Goal: Task Accomplishment & Management: Use online tool/utility

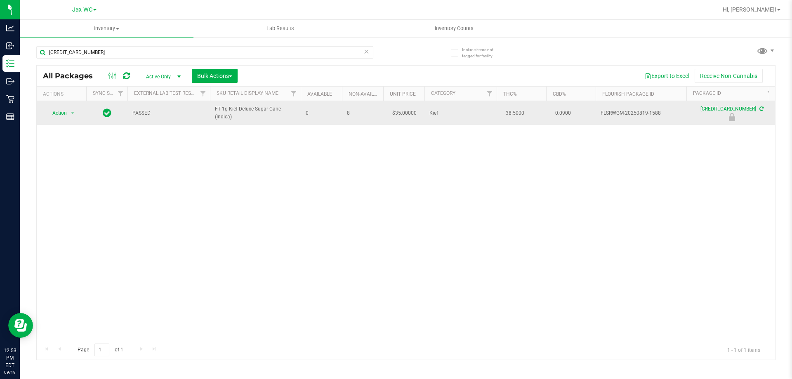
click at [60, 113] on span "Action" at bounding box center [56, 113] width 22 height 12
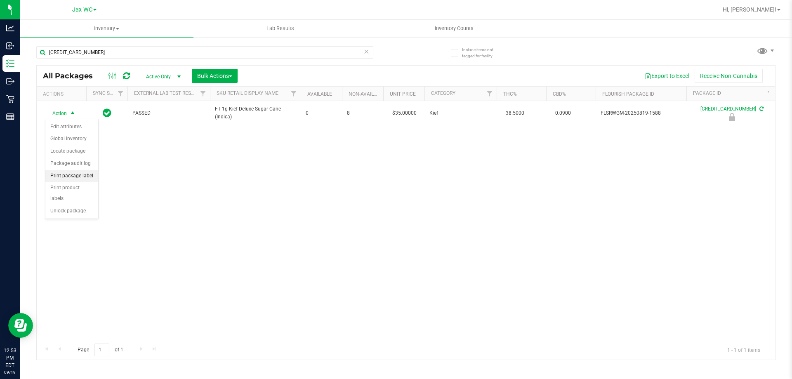
click at [85, 175] on li "Print package label" at bounding box center [71, 176] width 53 height 12
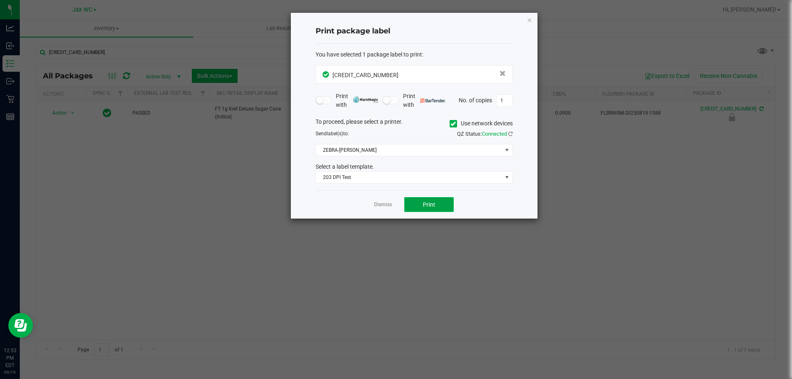
click at [414, 205] on button "Print" at bounding box center [429, 204] width 50 height 15
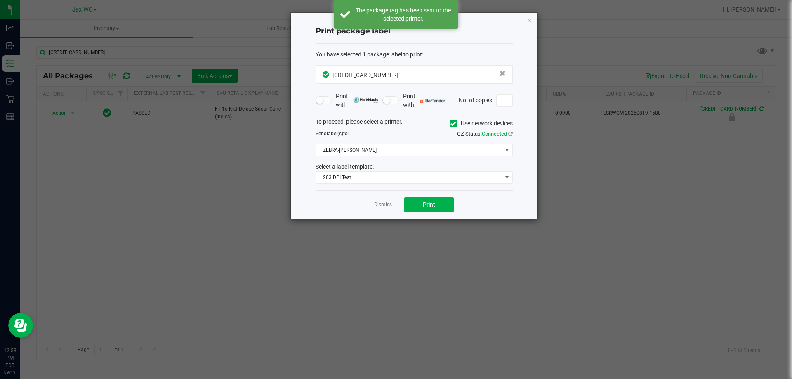
click at [380, 207] on link "Dismiss" at bounding box center [383, 204] width 18 height 7
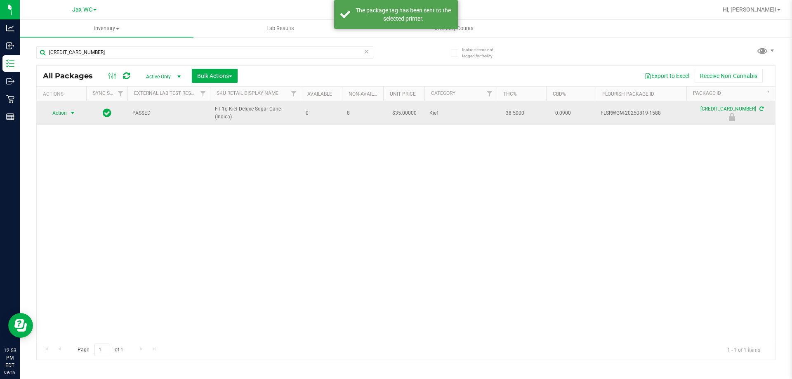
click at [68, 112] on span "select" at bounding box center [73, 113] width 10 height 12
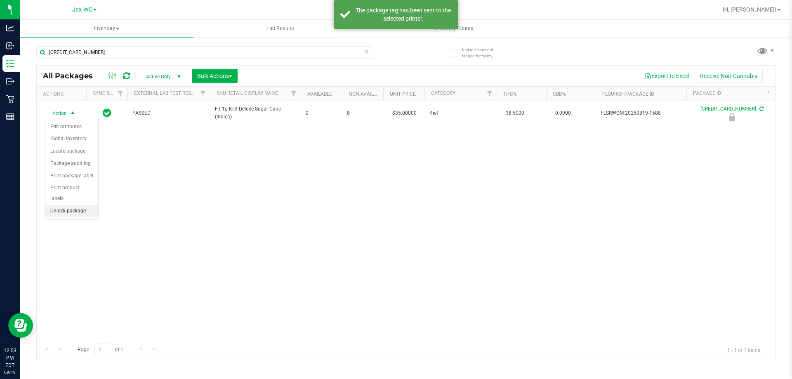
click at [80, 205] on li "Unlock package" at bounding box center [71, 211] width 53 height 12
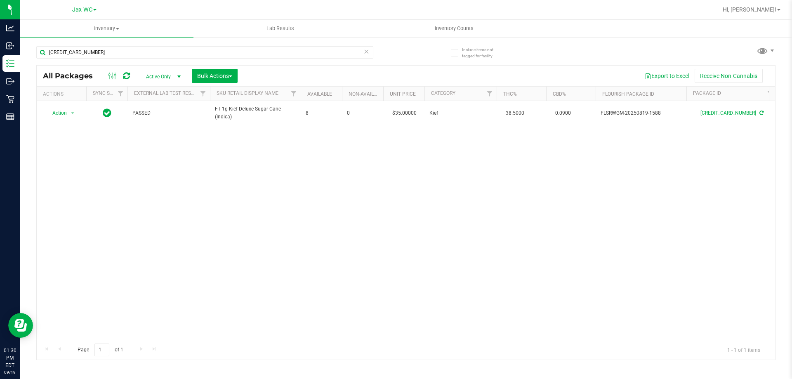
drag, startPoint x: 99, startPoint y: 44, endPoint x: 93, endPoint y: 43, distance: 5.8
click at [93, 43] on div "[CREDIT_CARD_NUMBER]" at bounding box center [221, 52] width 370 height 26
drag, startPoint x: 106, startPoint y: 50, endPoint x: 29, endPoint y: 49, distance: 76.3
click at [31, 49] on div "Include items not tagged for facility [CREDIT_CARD_NUMBER] All Packages Active …" at bounding box center [406, 162] width 772 height 252
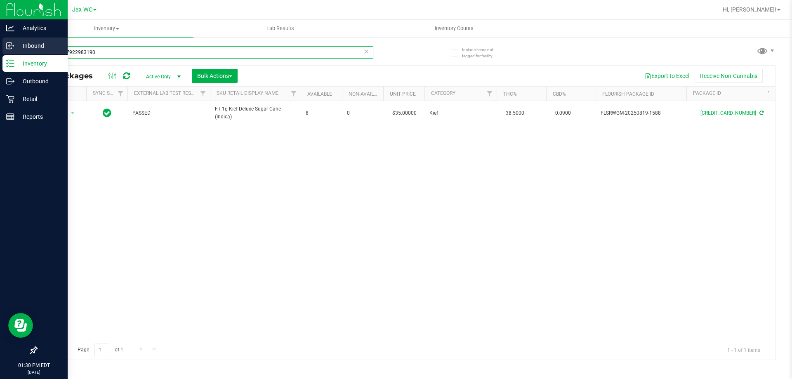
type input "3766367922983190"
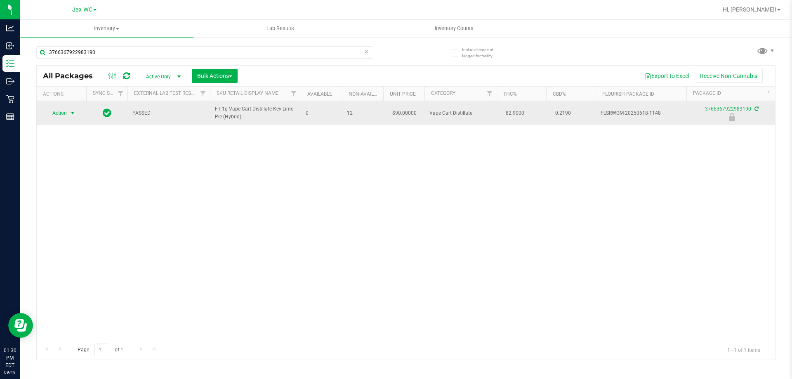
click at [73, 111] on span "select" at bounding box center [72, 113] width 7 height 7
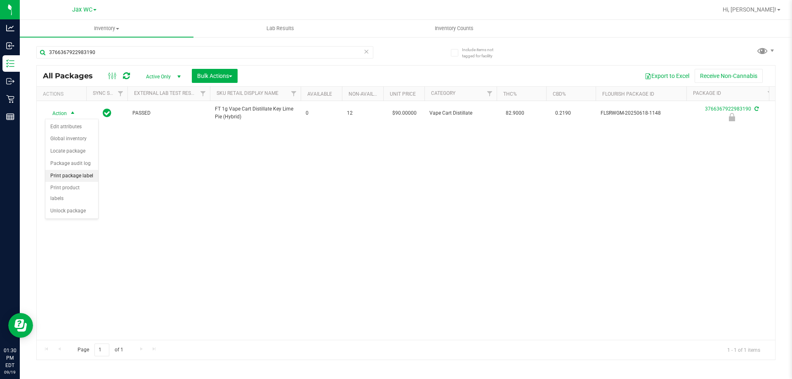
click at [78, 176] on li "Print package label" at bounding box center [71, 176] width 53 height 12
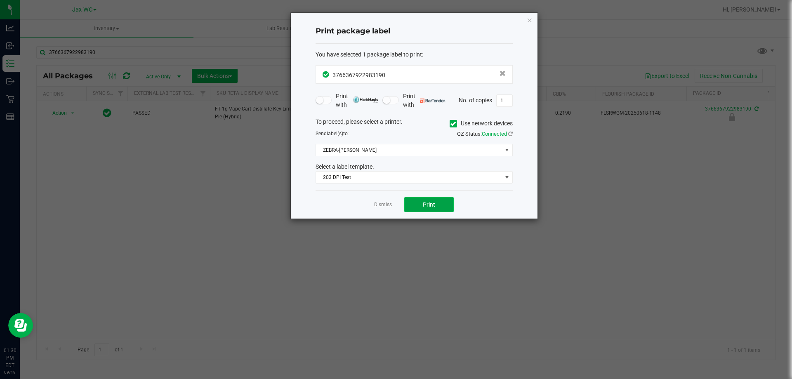
click at [415, 203] on button "Print" at bounding box center [429, 204] width 50 height 15
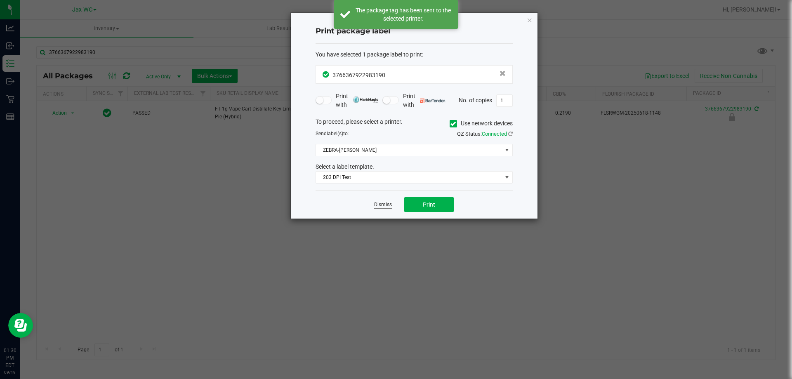
click at [375, 205] on link "Dismiss" at bounding box center [383, 204] width 18 height 7
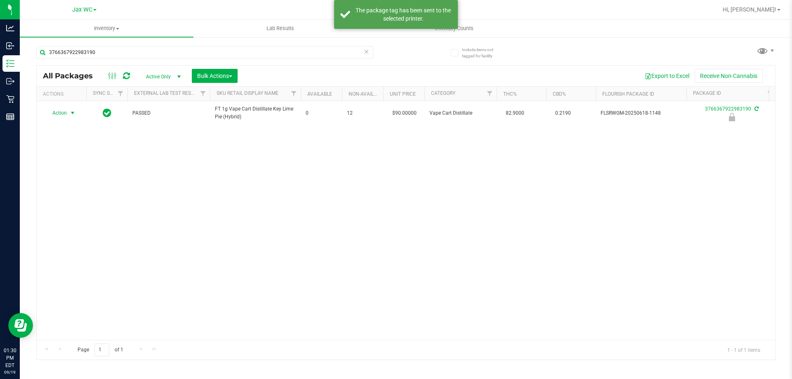
click at [383, 205] on div "Action Action Edit attributes Global inventory Locate package Package audit log…" at bounding box center [406, 220] width 738 height 239
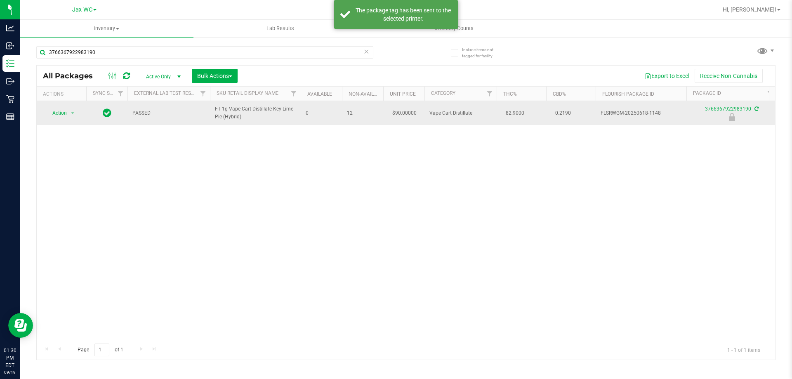
drag, startPoint x: 71, startPoint y: 110, endPoint x: 62, endPoint y: 111, distance: 8.3
click at [62, 111] on span "Action" at bounding box center [61, 113] width 33 height 12
click at [62, 111] on span "Action" at bounding box center [56, 114] width 22 height 12
click at [74, 113] on span "select" at bounding box center [72, 113] width 7 height 7
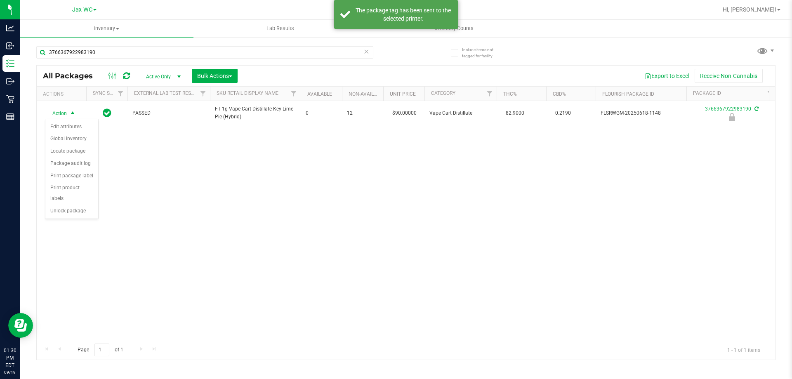
click at [75, 205] on li "Unlock package" at bounding box center [71, 211] width 53 height 12
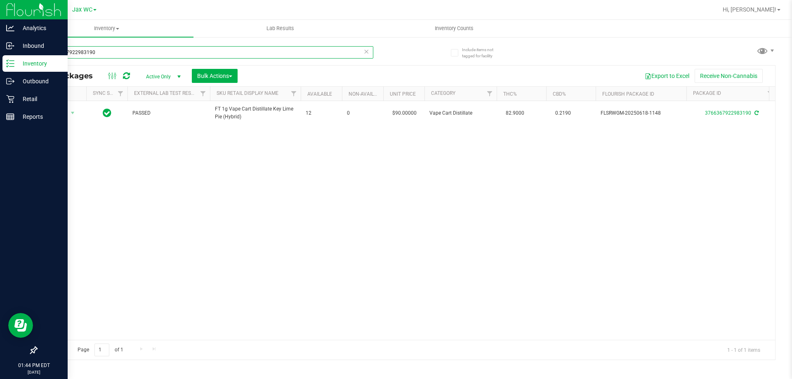
drag, startPoint x: 110, startPoint y: 53, endPoint x: 0, endPoint y: 65, distance: 110.8
click at [0, 65] on div "Analytics Inbound Inventory Outbound Retail Reports 01:44 PM EDT [DATE] 09/19 J…" at bounding box center [396, 189] width 792 height 379
type input "3791609781899588"
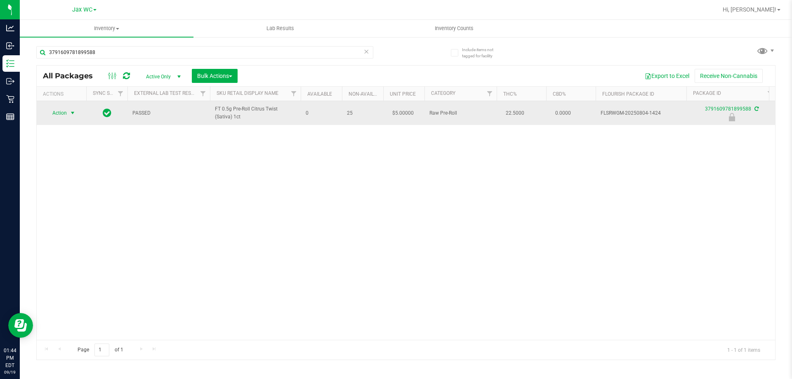
click at [63, 113] on span "Action" at bounding box center [56, 113] width 22 height 12
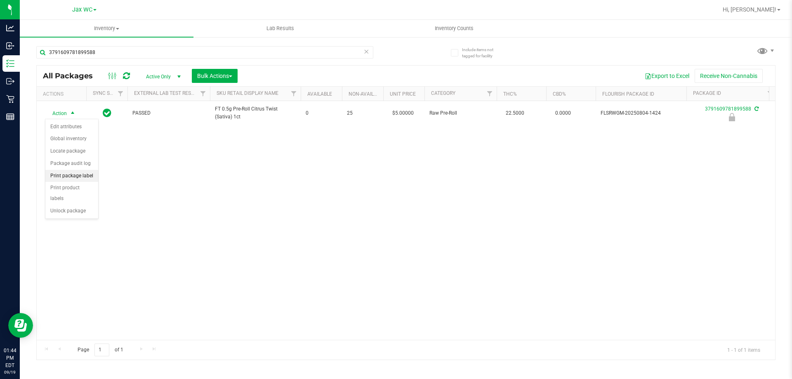
click at [73, 175] on li "Print package label" at bounding box center [71, 176] width 53 height 12
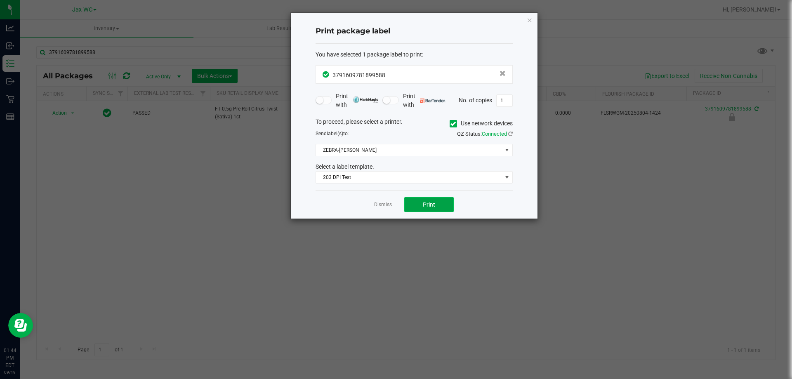
click at [433, 202] on span "Print" at bounding box center [429, 204] width 12 height 7
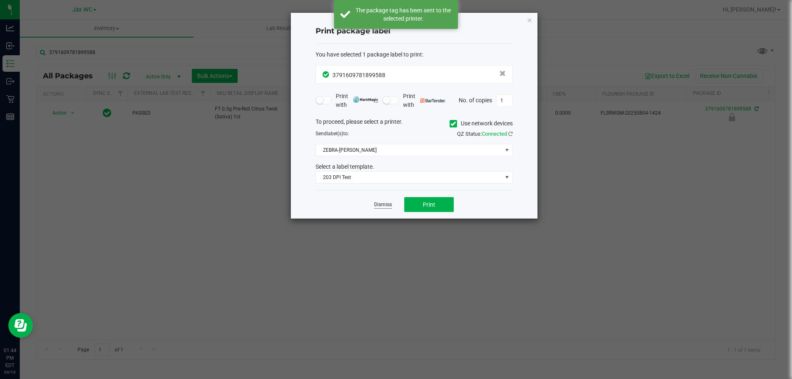
click at [374, 205] on link "Dismiss" at bounding box center [383, 204] width 18 height 7
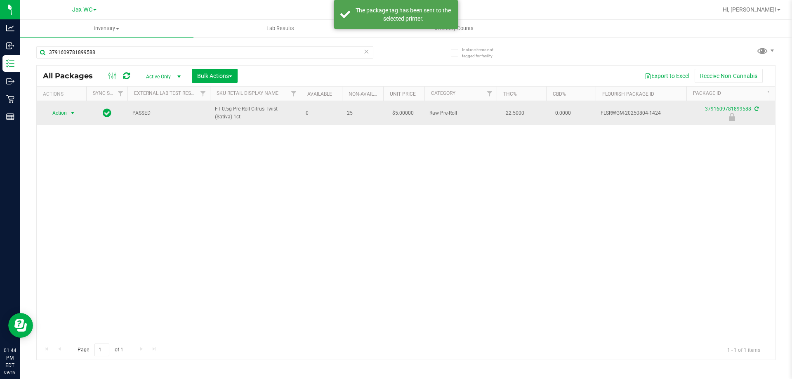
click at [64, 110] on span "Action" at bounding box center [56, 113] width 22 height 12
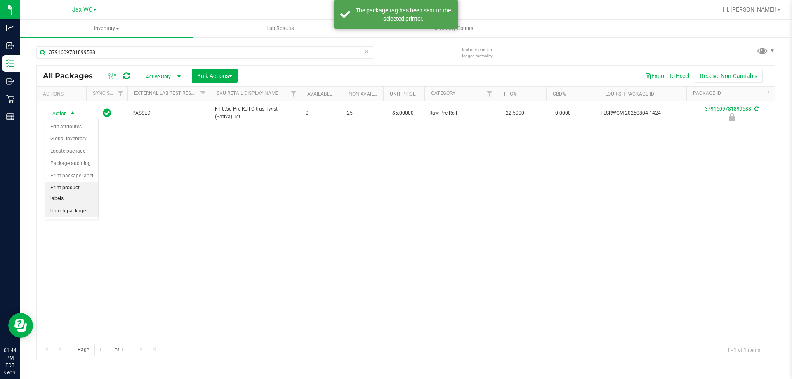
click at [66, 205] on li "Unlock package" at bounding box center [71, 211] width 53 height 12
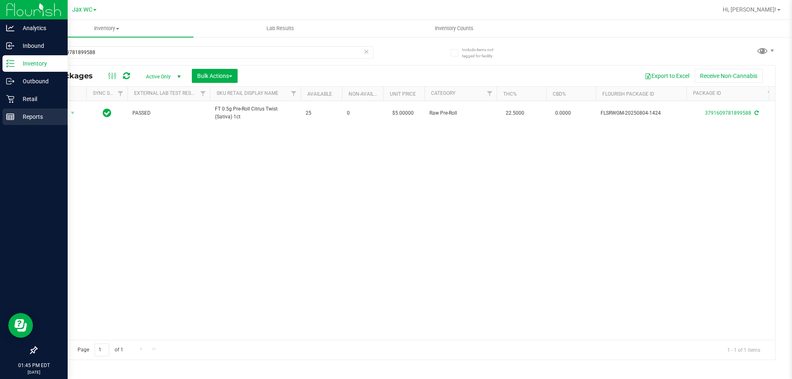
click at [42, 113] on p "Reports" at bounding box center [39, 117] width 50 height 10
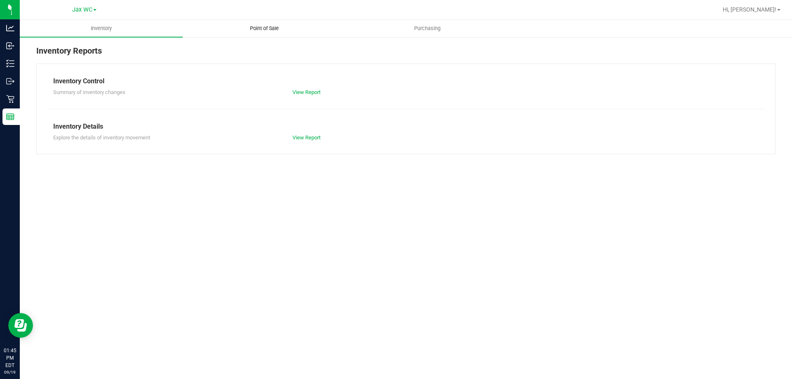
click at [254, 22] on uib-tab-heading "Point of Sale" at bounding box center [264, 28] width 162 height 17
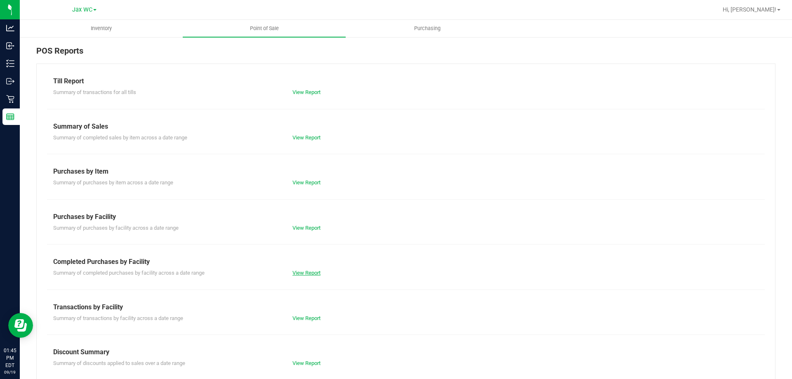
click at [301, 272] on link "View Report" at bounding box center [307, 273] width 28 height 6
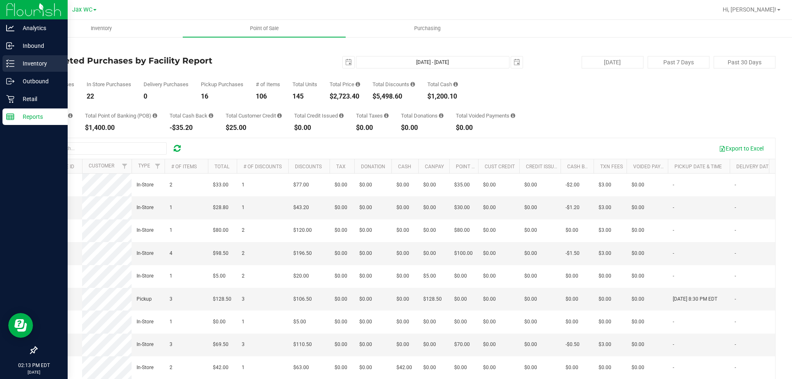
click at [28, 63] on p "Inventory" at bounding box center [39, 64] width 50 height 10
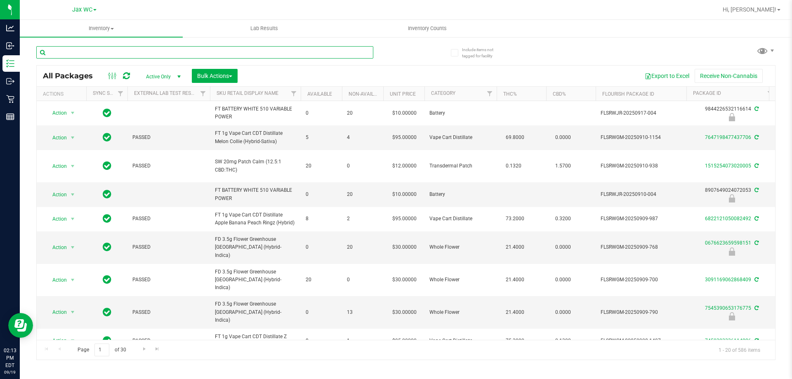
click at [100, 54] on input "text" at bounding box center [204, 52] width 337 height 12
type input "[CREDIT_CARD_NUMBER]"
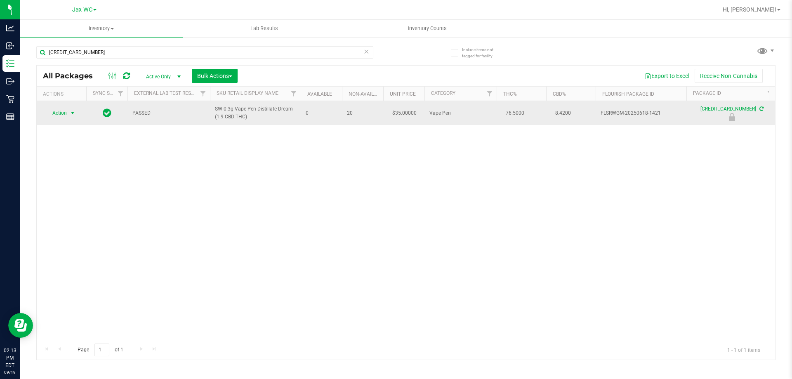
click at [58, 111] on span "Action" at bounding box center [56, 113] width 22 height 12
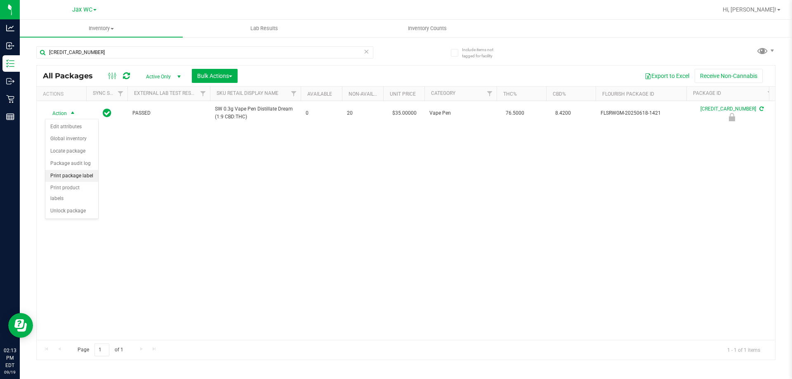
click at [54, 174] on li "Print package label" at bounding box center [71, 176] width 53 height 12
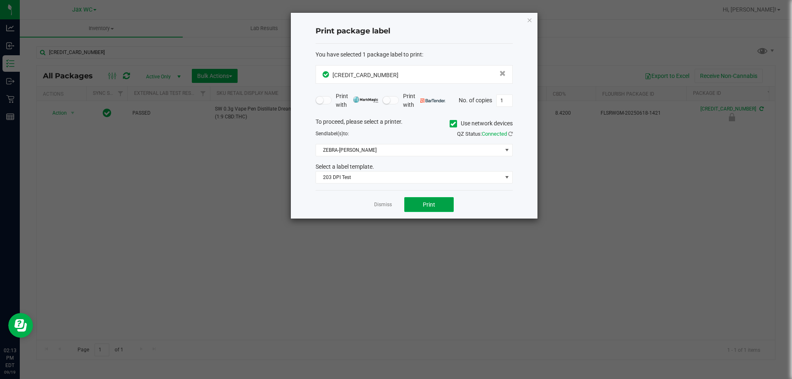
click at [423, 202] on span "Print" at bounding box center [429, 204] width 12 height 7
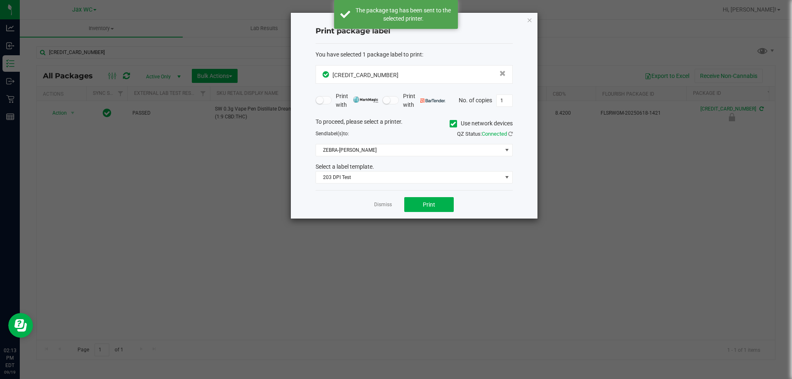
click at [383, 201] on app-cancel-button "Dismiss" at bounding box center [383, 205] width 18 height 9
click at [379, 205] on link "Dismiss" at bounding box center [383, 204] width 18 height 7
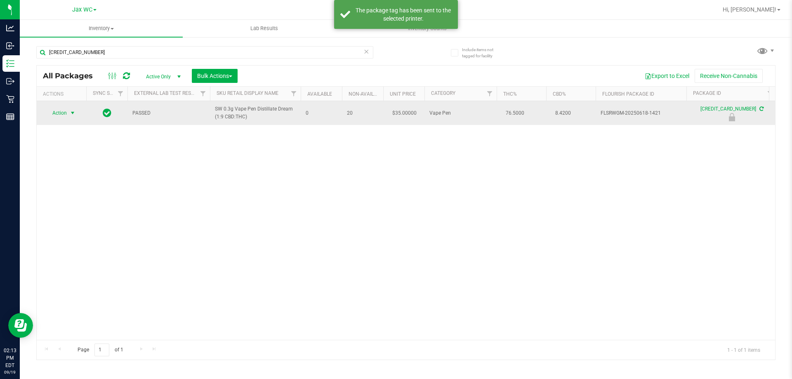
click at [63, 115] on span "Action" at bounding box center [56, 113] width 22 height 12
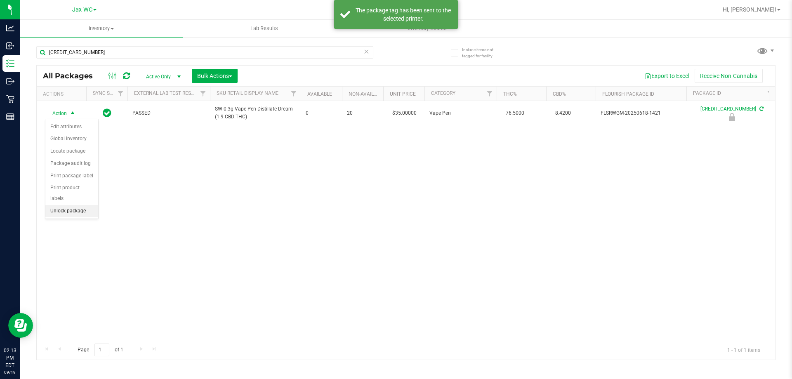
click at [71, 205] on li "Unlock package" at bounding box center [71, 211] width 53 height 12
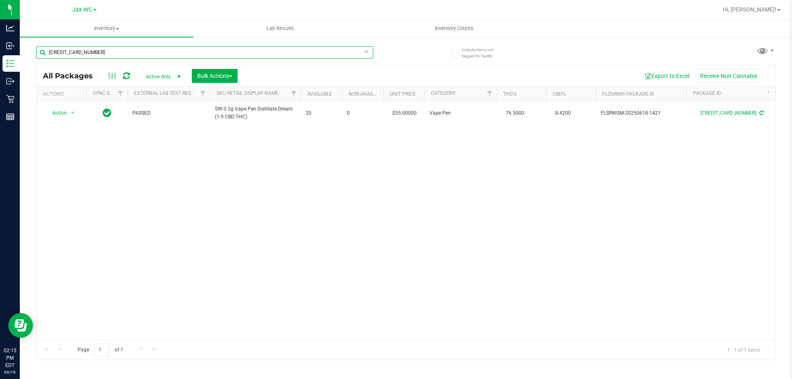
drag, startPoint x: 109, startPoint y: 54, endPoint x: 26, endPoint y: 57, distance: 82.2
click at [26, 57] on div "Include items not tagged for facility [CREDIT_CARD_NUMBER] All Packages Active …" at bounding box center [406, 162] width 772 height 252
type input "8345715899302271"
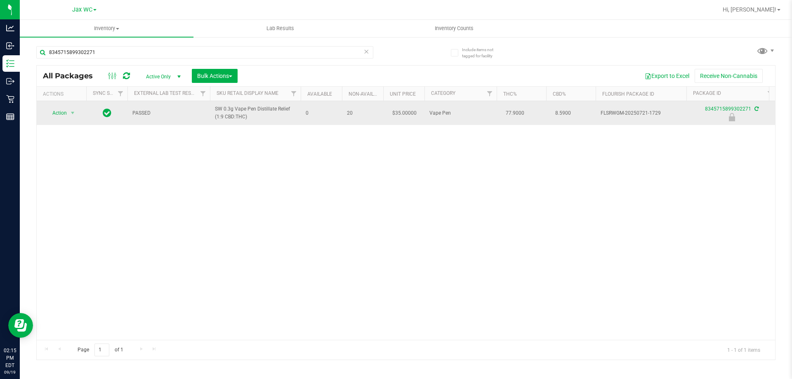
click at [46, 106] on td "Action Action Edit attributes Global inventory Locate package Package audit log…" at bounding box center [62, 113] width 50 height 24
click at [63, 116] on span "Action" at bounding box center [56, 113] width 22 height 12
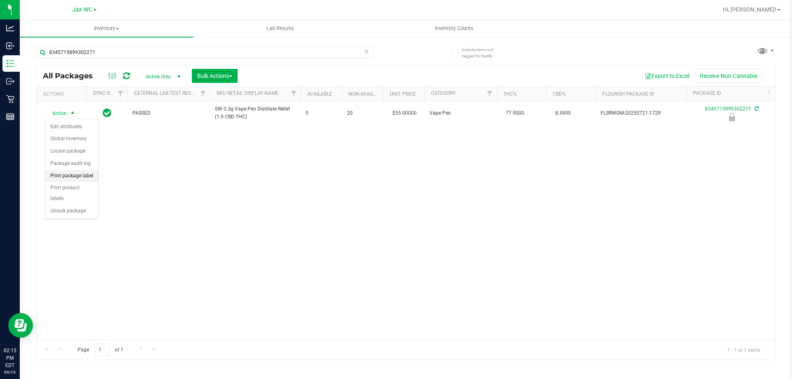
click at [64, 175] on li "Print package label" at bounding box center [71, 176] width 53 height 12
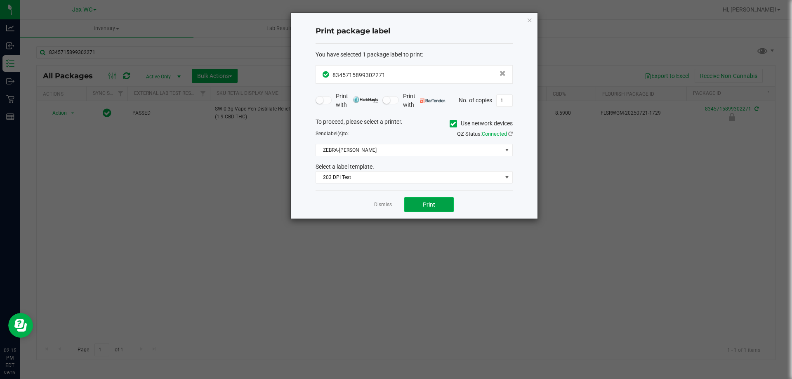
click at [431, 210] on button "Print" at bounding box center [429, 204] width 50 height 15
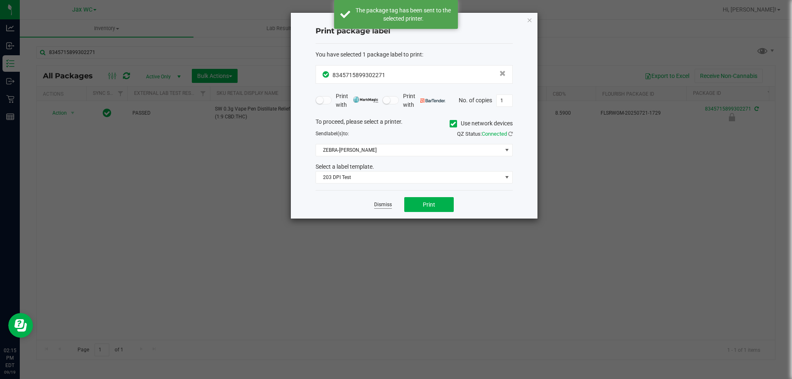
click at [386, 203] on link "Dismiss" at bounding box center [383, 204] width 18 height 7
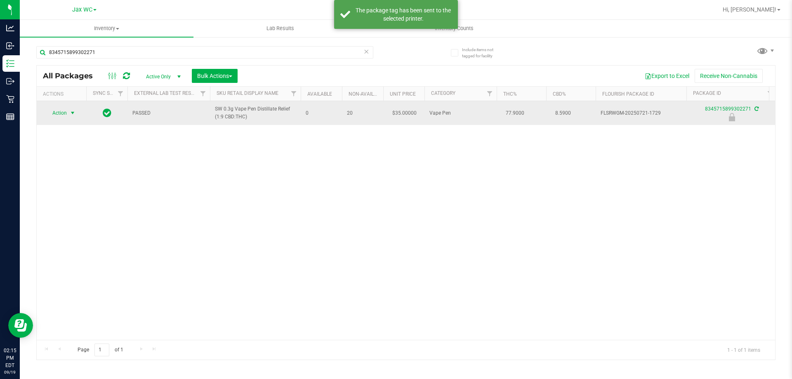
drag, startPoint x: 65, startPoint y: 106, endPoint x: 67, endPoint y: 113, distance: 7.8
click at [65, 106] on td "Action Action Edit attributes Global inventory Locate package Package audit log…" at bounding box center [62, 113] width 50 height 24
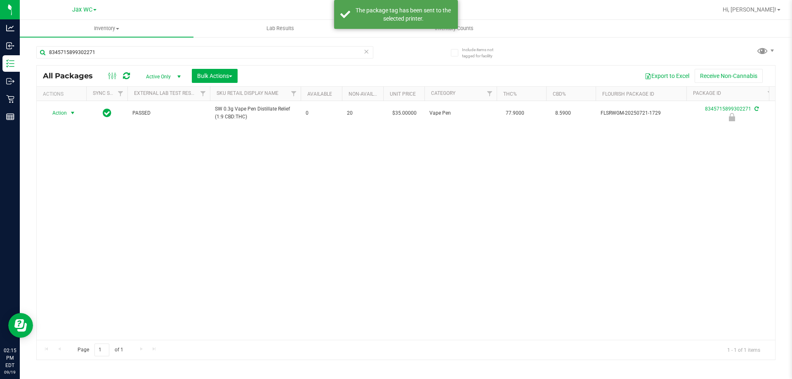
drag, startPoint x: 68, startPoint y: 114, endPoint x: 65, endPoint y: 165, distance: 50.4
click at [69, 115] on span "select" at bounding box center [73, 113] width 10 height 12
click at [72, 205] on li "Unlock package" at bounding box center [71, 211] width 53 height 12
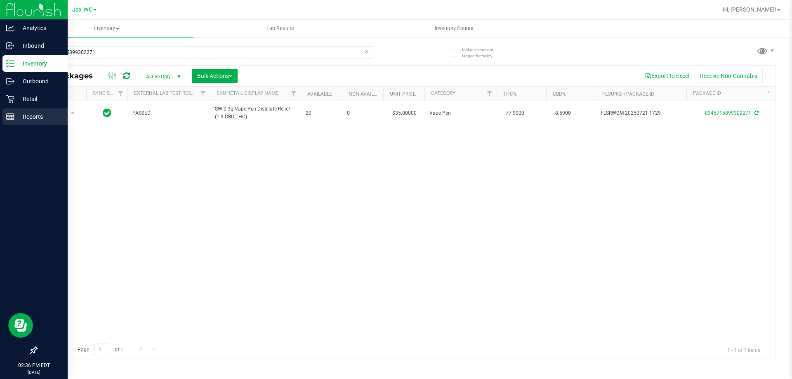
click at [38, 117] on p "Reports" at bounding box center [39, 117] width 50 height 10
